Goal: Information Seeking & Learning: Learn about a topic

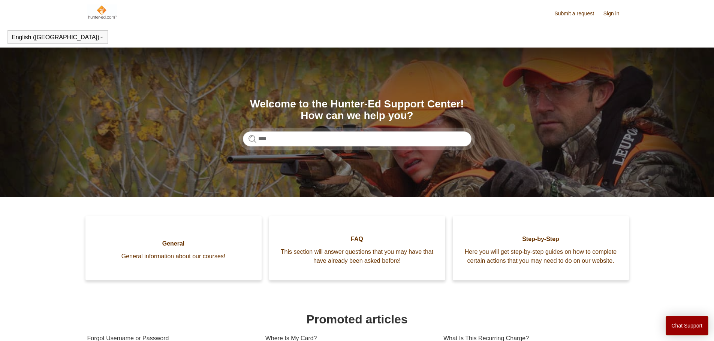
type input "****"
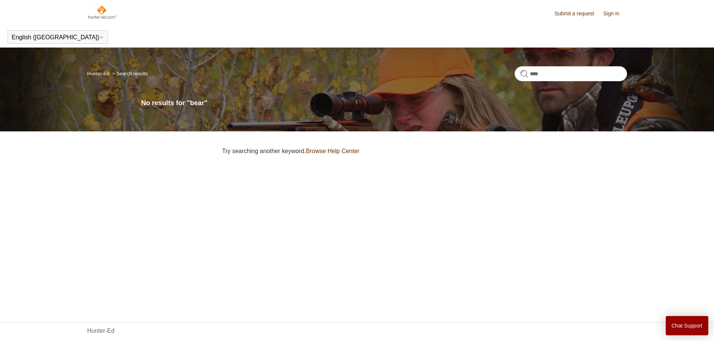
click at [101, 74] on link "Hunter-Ed" at bounding box center [98, 74] width 22 height 6
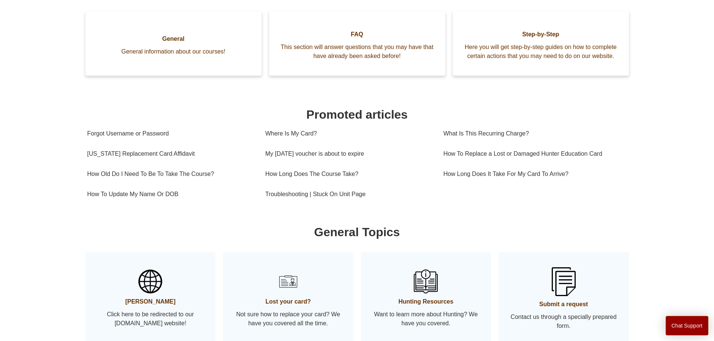
scroll to position [76, 0]
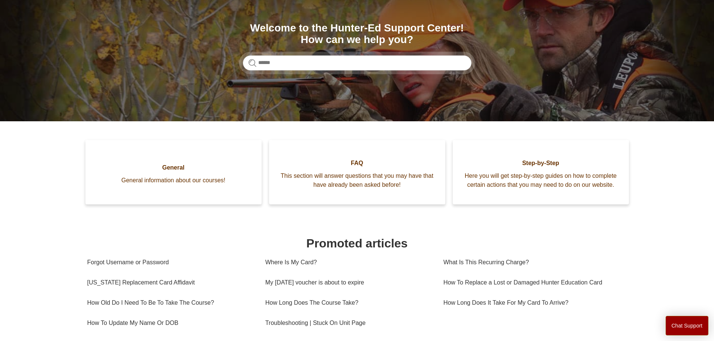
click at [591, 182] on span "Here you will get step-by-step guides on how to complete certain actions that y…" at bounding box center [541, 181] width 154 height 18
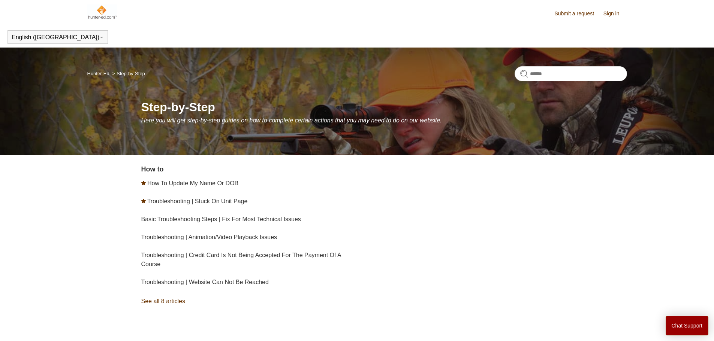
click at [162, 301] on link "See all 8 articles" at bounding box center [250, 302] width 218 height 20
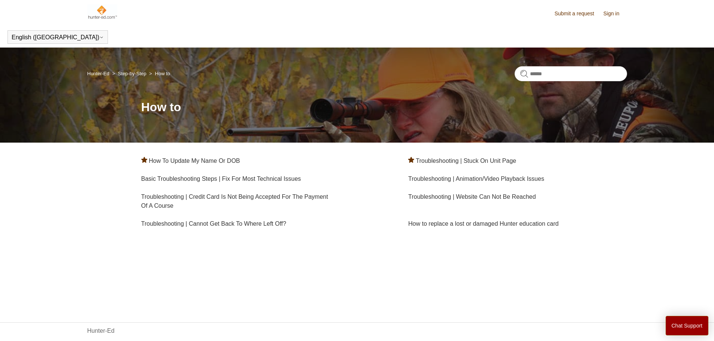
click at [614, 13] on link "Sign in" at bounding box center [615, 14] width 24 height 8
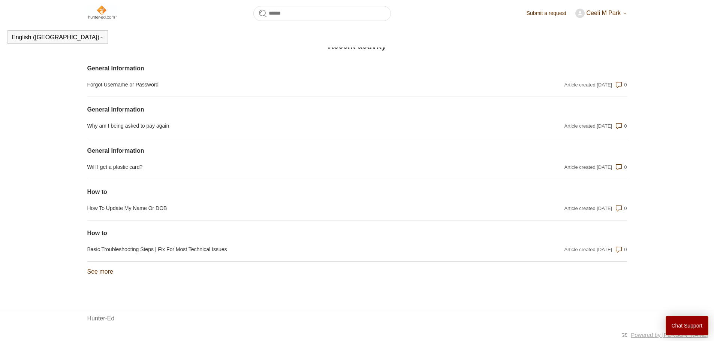
scroll to position [542, 0]
click at [95, 276] on div "See more items from recent activity" at bounding box center [357, 269] width 540 height 15
click at [97, 272] on link "See more items from recent activity" at bounding box center [100, 272] width 26 height 6
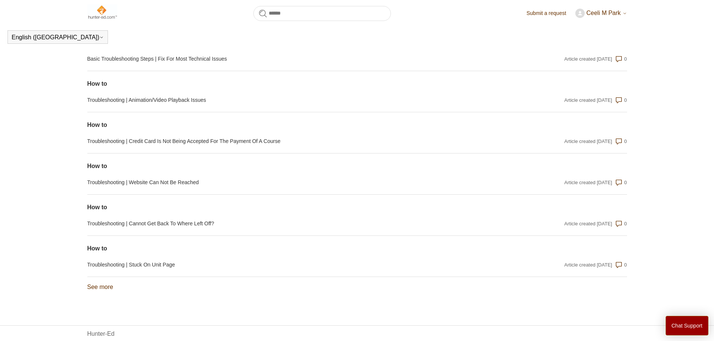
scroll to position [748, 0]
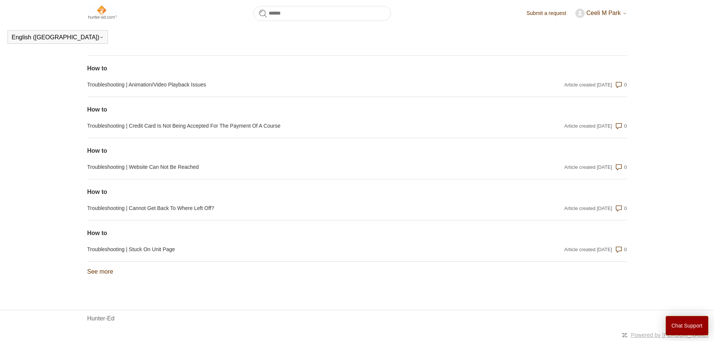
click at [96, 271] on link "See more items from recent activity" at bounding box center [100, 272] width 26 height 6
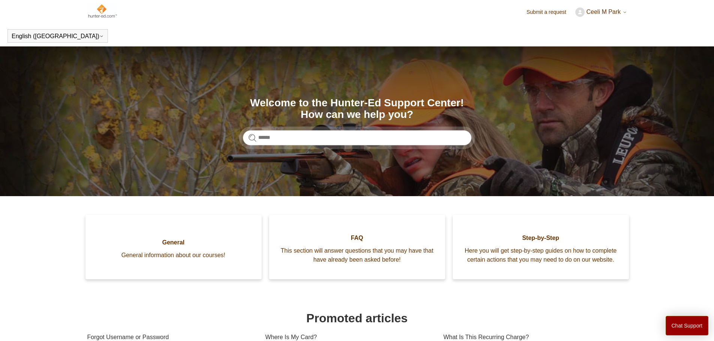
scroll to position [0, 0]
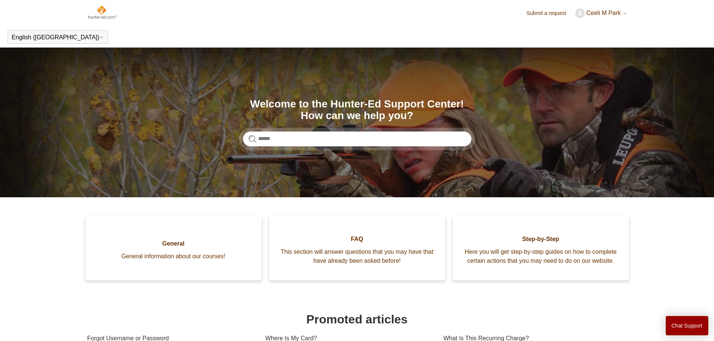
click at [99, 10] on img at bounding box center [102, 11] width 30 height 15
click at [103, 12] on img at bounding box center [102, 11] width 30 height 15
click at [594, 14] on span "Ceeli M Park" at bounding box center [603, 13] width 34 height 6
click at [594, 30] on link "My activities" at bounding box center [607, 28] width 63 height 13
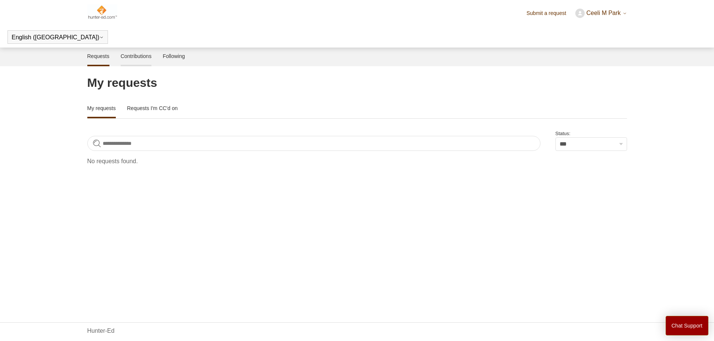
click at [145, 57] on link "Contributions" at bounding box center [136, 56] width 31 height 16
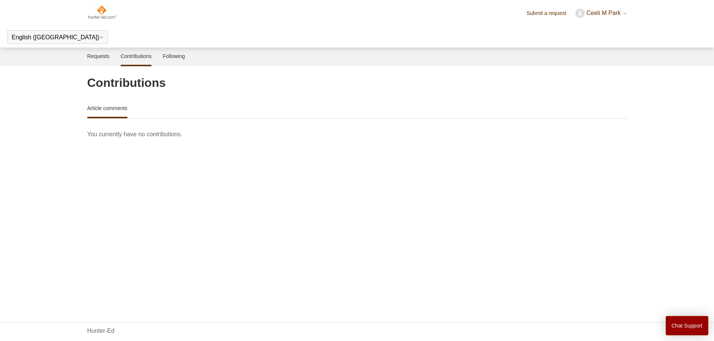
click at [177, 58] on link "Following" at bounding box center [174, 56] width 22 height 17
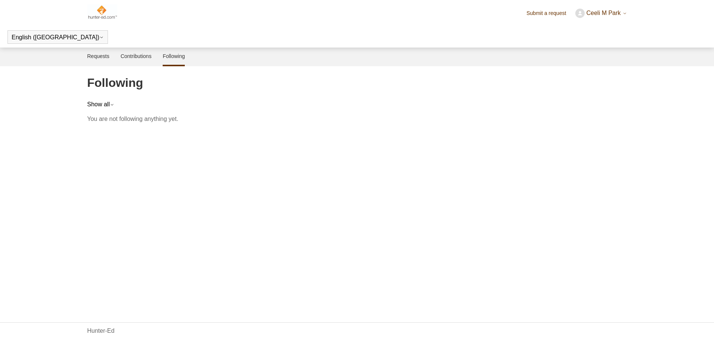
click at [139, 58] on link "Contributions" at bounding box center [136, 56] width 31 height 17
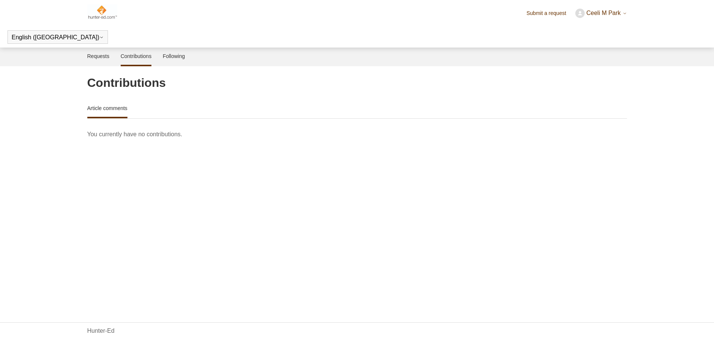
click at [99, 57] on link "Requests" at bounding box center [98, 56] width 22 height 17
